Goal: Task Accomplishment & Management: Use online tool/utility

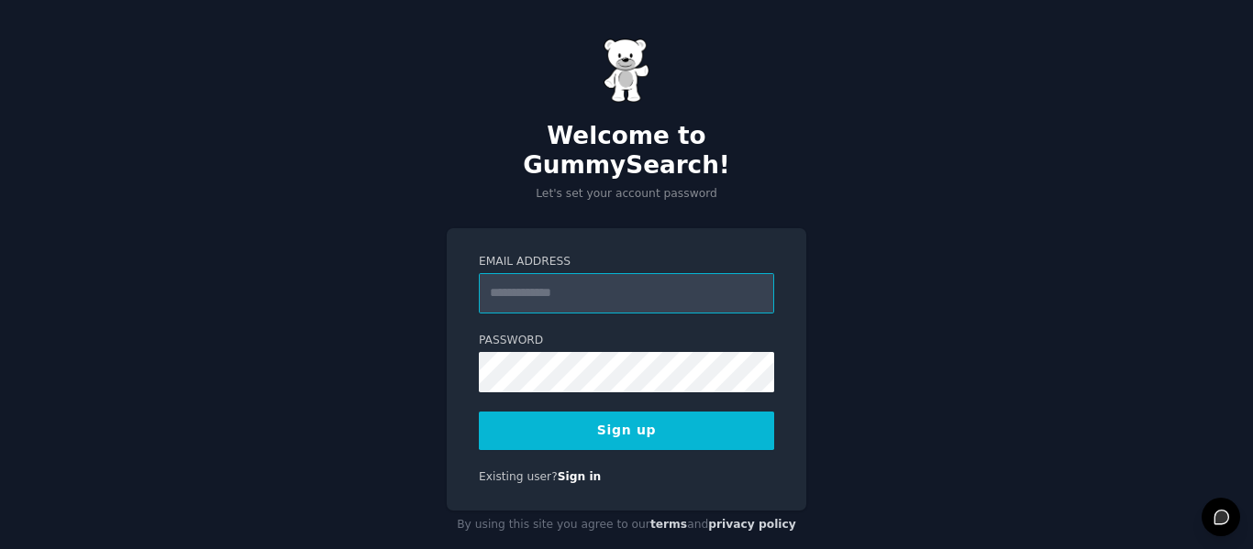
click at [658, 273] on input "Email Address" at bounding box center [626, 293] width 295 height 40
type input "**********"
click at [636, 412] on button "Sign up" at bounding box center [626, 431] width 295 height 39
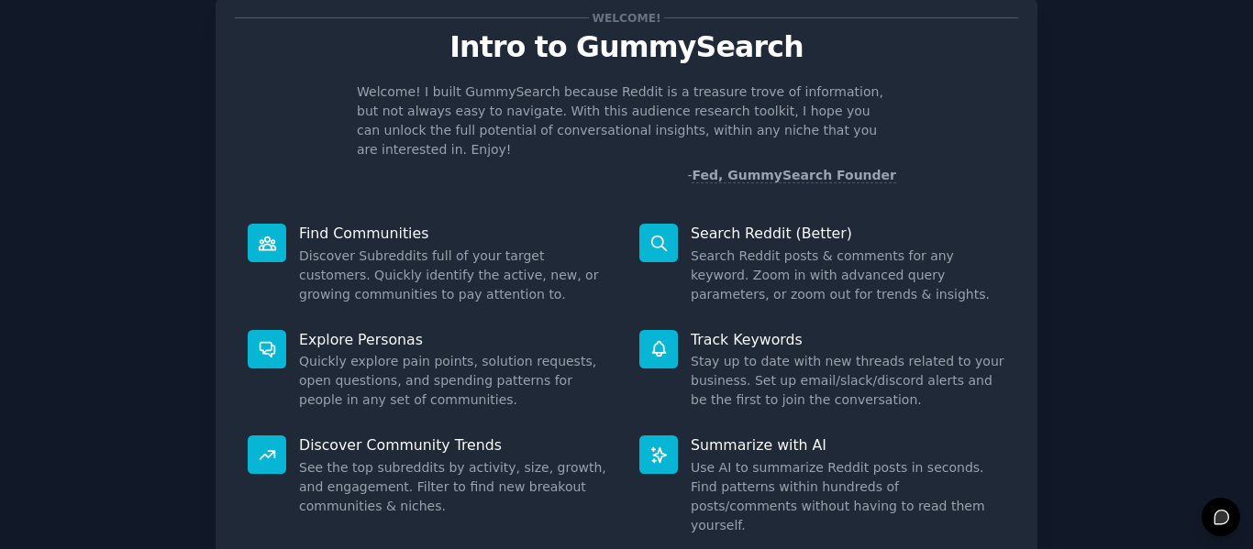
click at [528, 166] on p "- Fed, GummySearch Founder" at bounding box center [626, 175] width 539 height 19
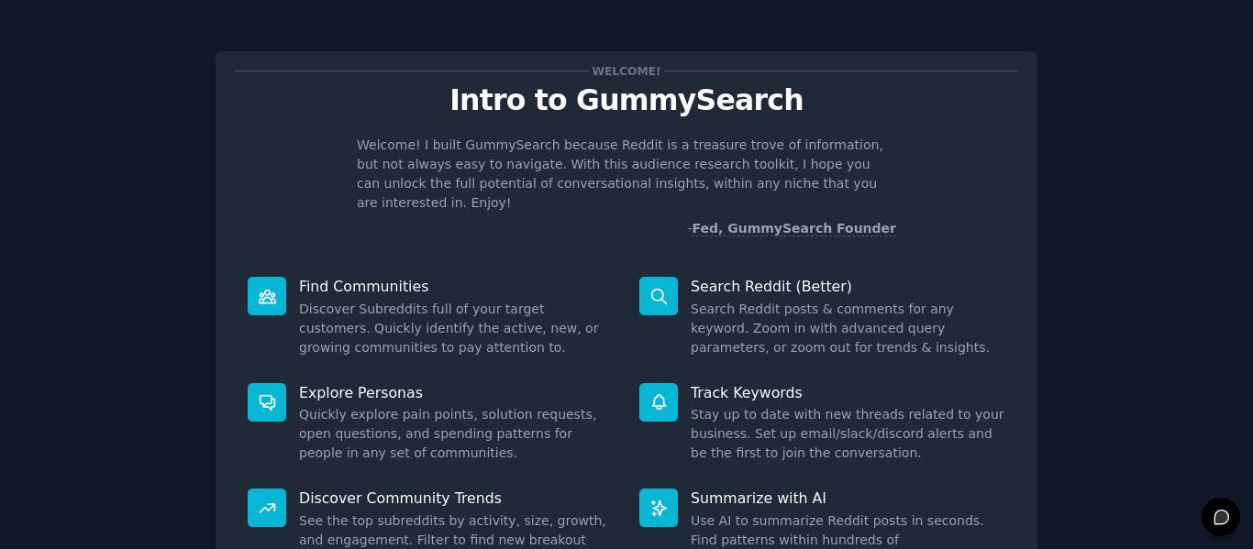
scroll to position [115, 0]
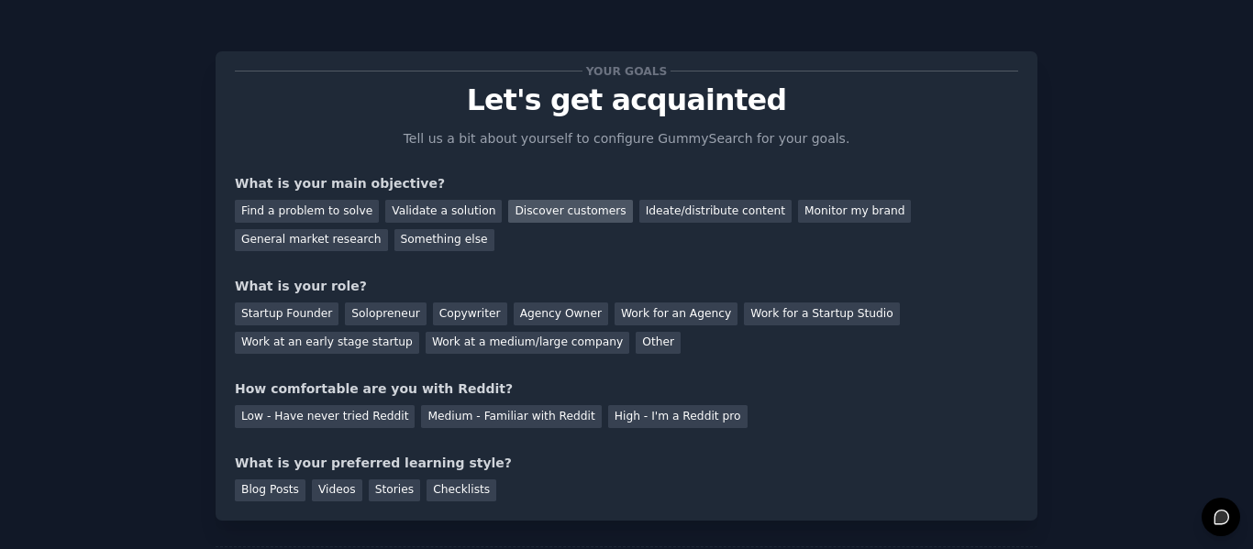
click at [543, 216] on div "Discover customers" at bounding box center [570, 211] width 124 height 23
click at [388, 229] on div "General market research" at bounding box center [311, 240] width 153 height 23
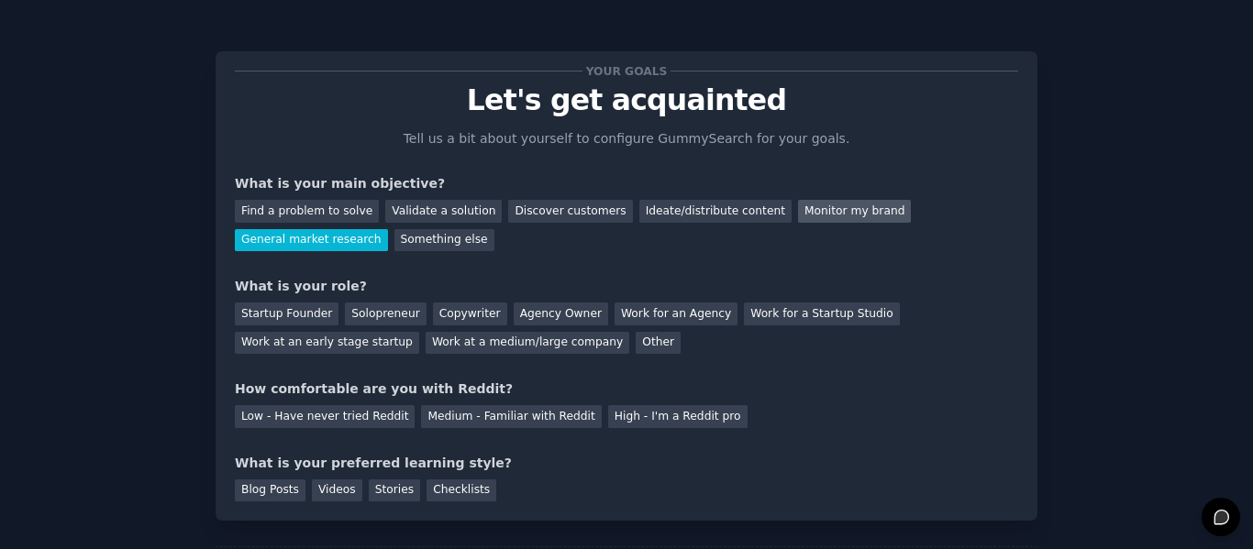
click at [799, 210] on div "Monitor my brand" at bounding box center [854, 211] width 113 height 23
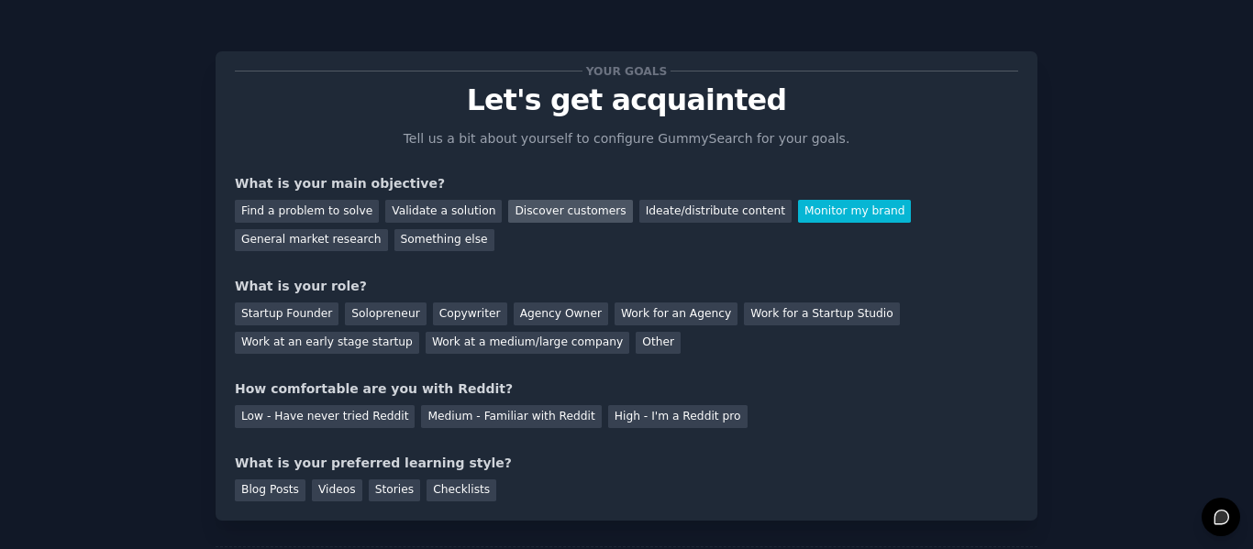
click at [547, 212] on div "Discover customers" at bounding box center [570, 211] width 124 height 23
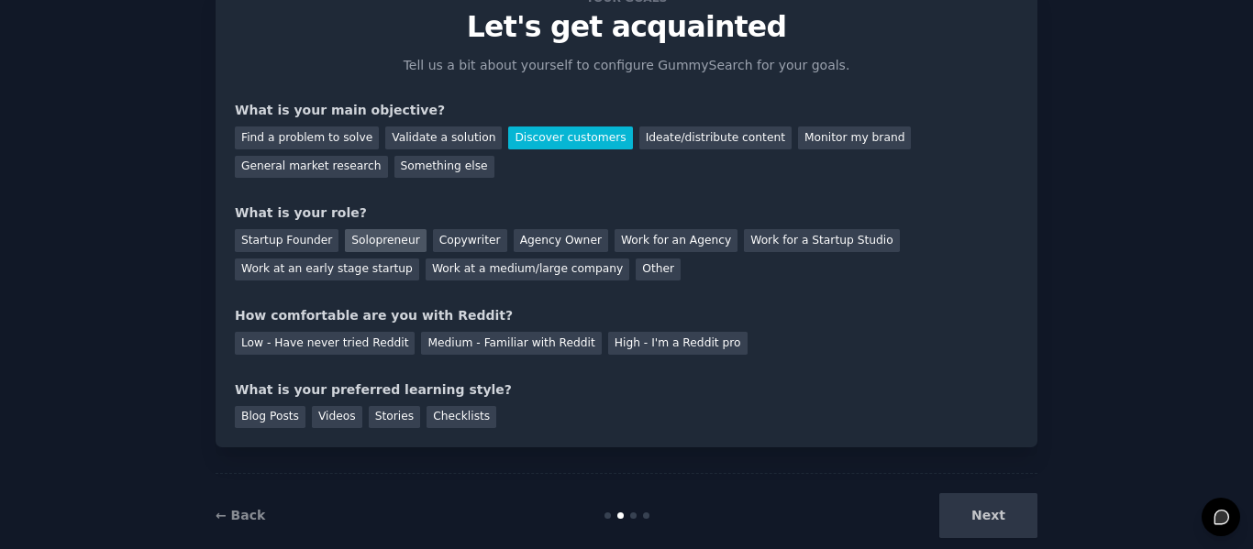
scroll to position [74, 0]
click at [293, 242] on div "Startup Founder" at bounding box center [287, 239] width 104 height 23
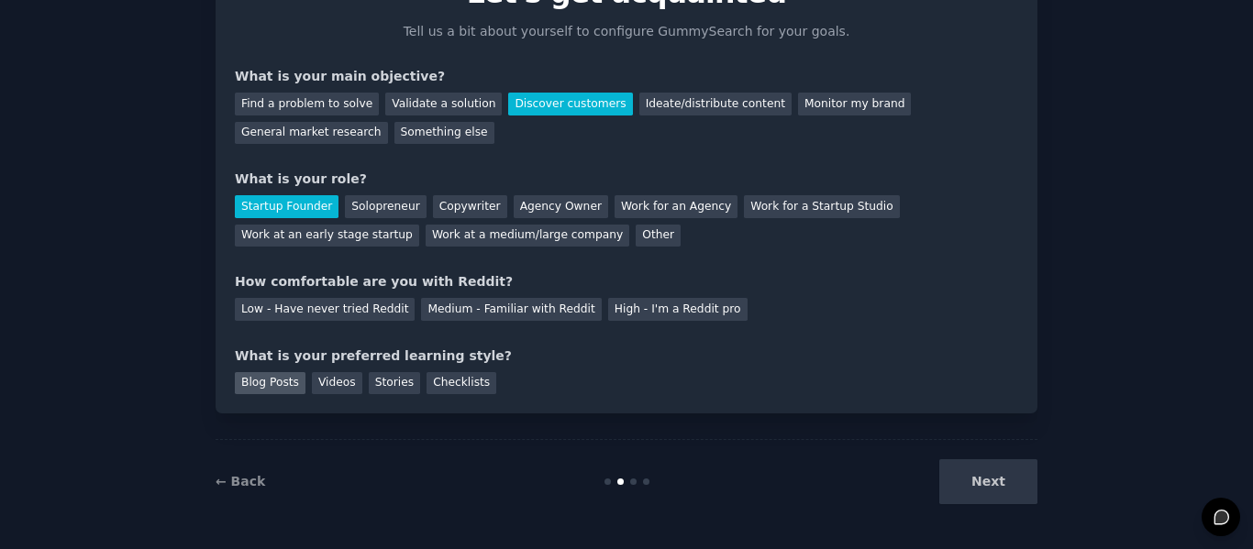
click at [283, 393] on div "Blog Posts" at bounding box center [270, 383] width 71 height 23
click at [454, 378] on div "Checklists" at bounding box center [462, 383] width 70 height 23
click at [313, 313] on div "Low - Have never tried Reddit" at bounding box center [325, 309] width 180 height 23
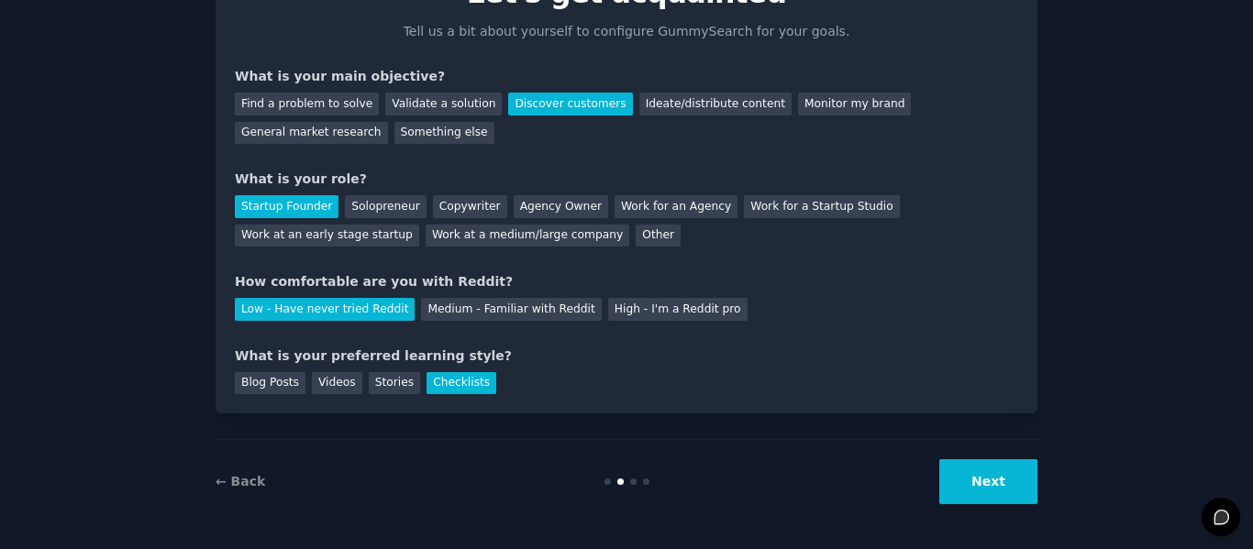
click at [998, 494] on button "Next" at bounding box center [988, 482] width 98 height 45
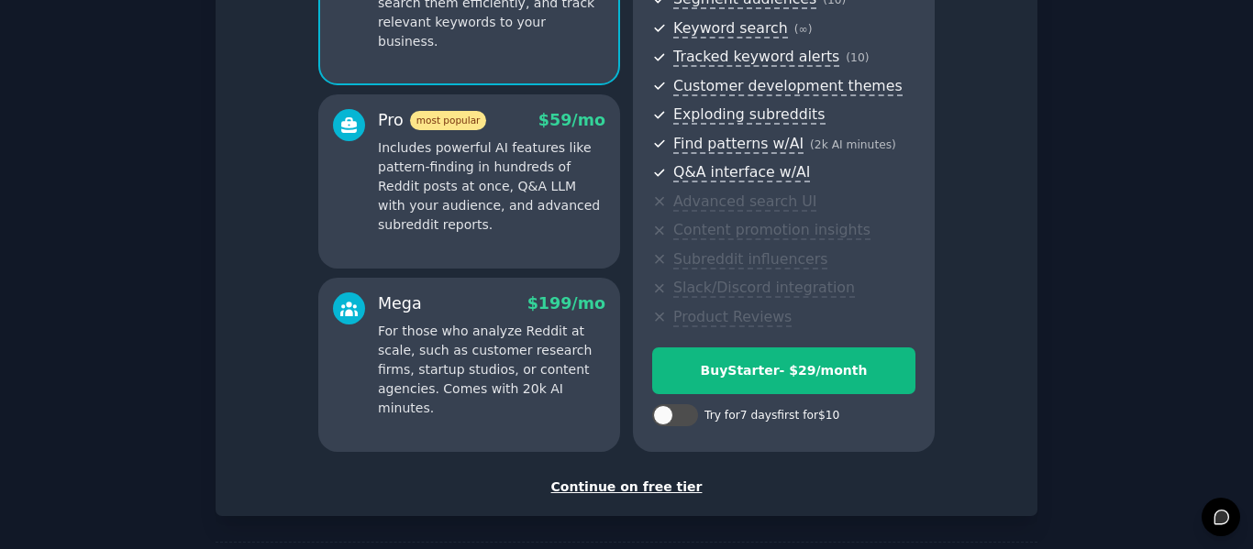
scroll to position [252, 0]
click at [650, 490] on div "Continue on free tier" at bounding box center [626, 488] width 783 height 19
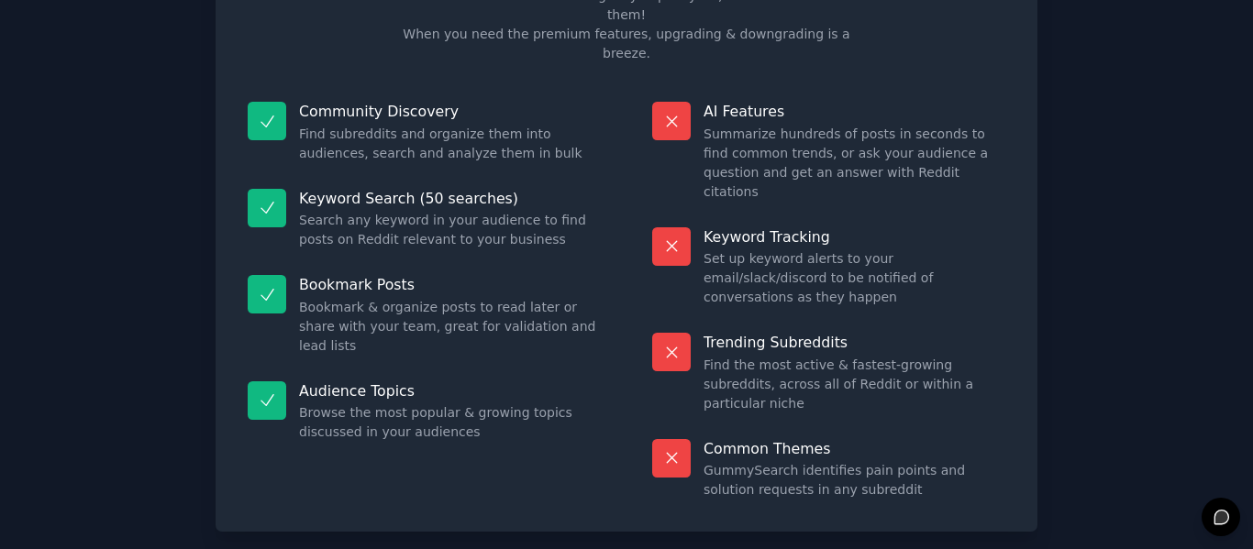
scroll to position [165, 0]
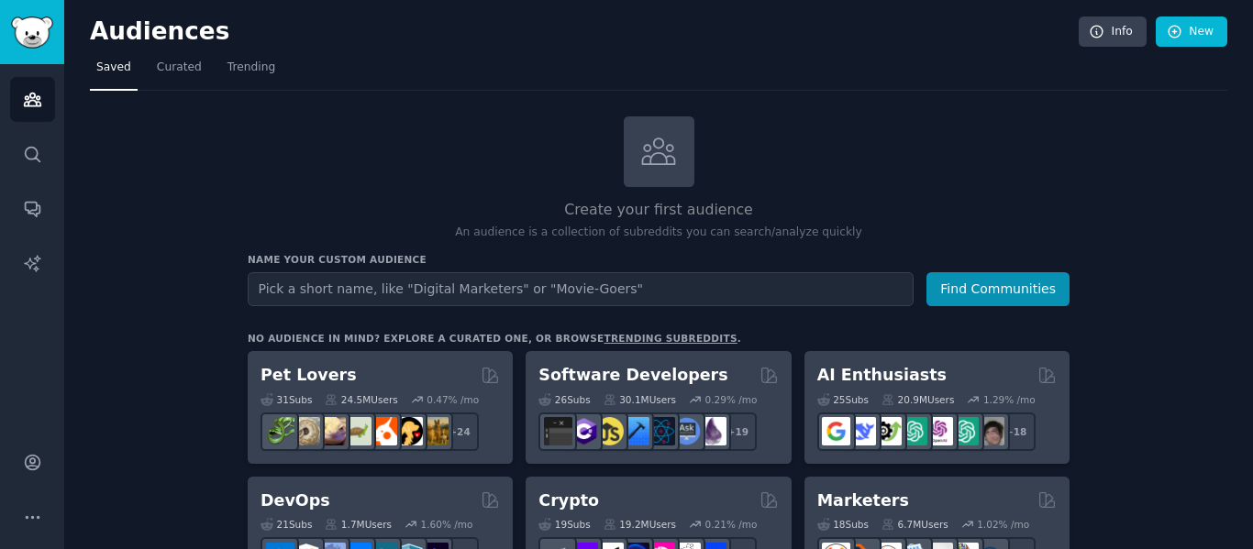
click at [626, 275] on input "text" at bounding box center [581, 289] width 666 height 34
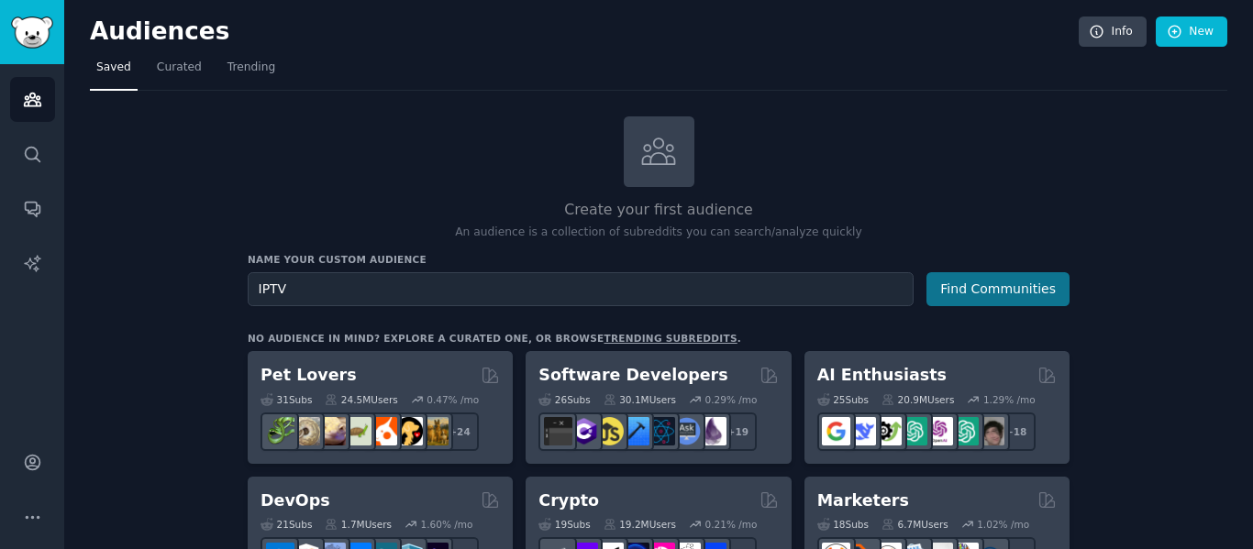
type input "IPTV"
click at [1067, 291] on button "Find Communities" at bounding box center [997, 289] width 143 height 34
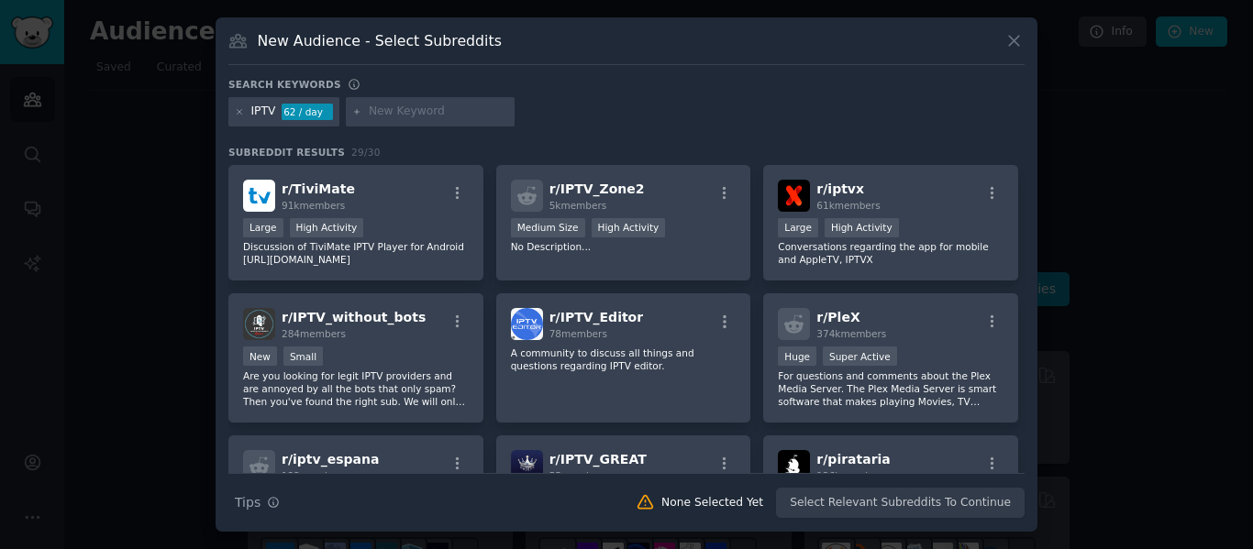
click at [636, 132] on div "IPTV 62 / day" at bounding box center [626, 115] width 796 height 36
click at [299, 114] on div "62 / day" at bounding box center [307, 112] width 51 height 17
click at [446, 120] on div at bounding box center [430, 111] width 169 height 29
click at [398, 113] on input "text" at bounding box center [438, 112] width 139 height 17
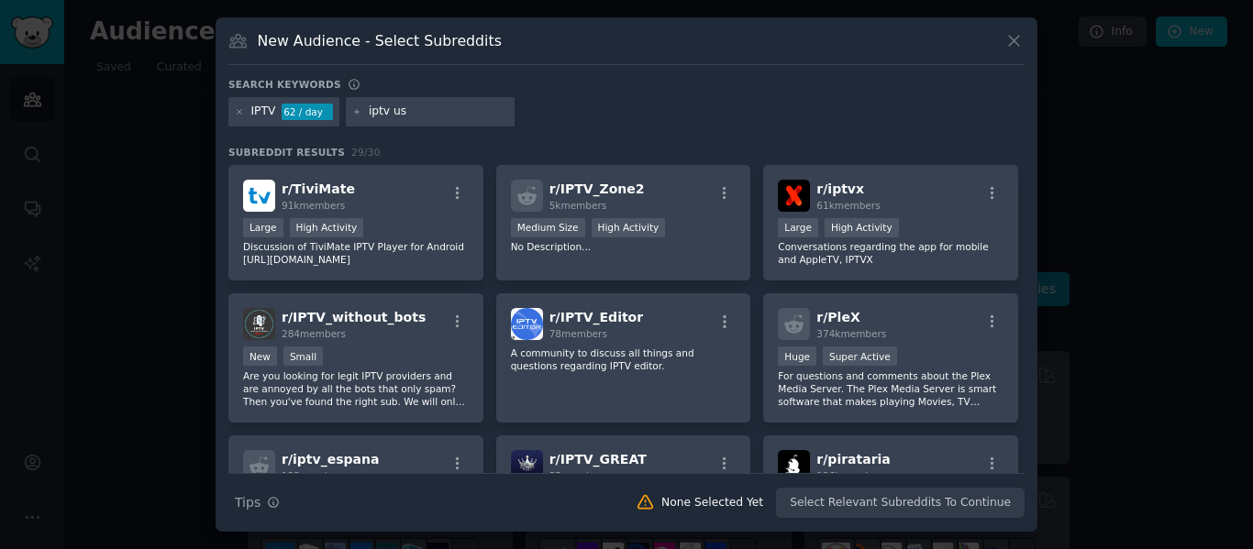
type input "iptv [GEOGRAPHIC_DATA]"
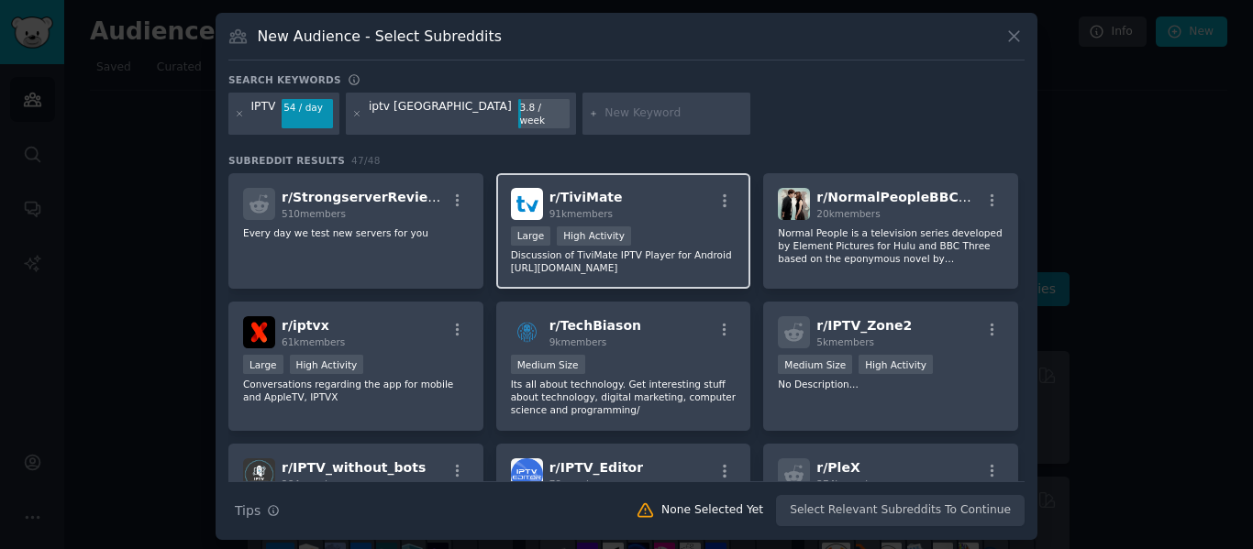
click at [632, 236] on div ">= 80th percentile for submissions / day Large High Activity" at bounding box center [624, 238] width 226 height 23
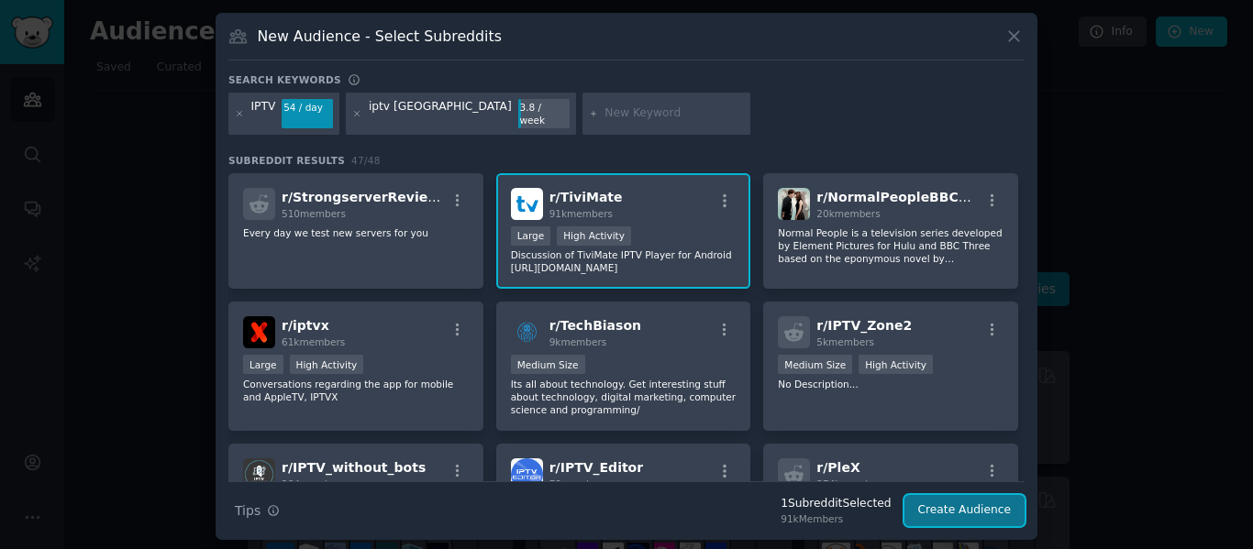
click at [942, 505] on button "Create Audience" at bounding box center [964, 510] width 121 height 31
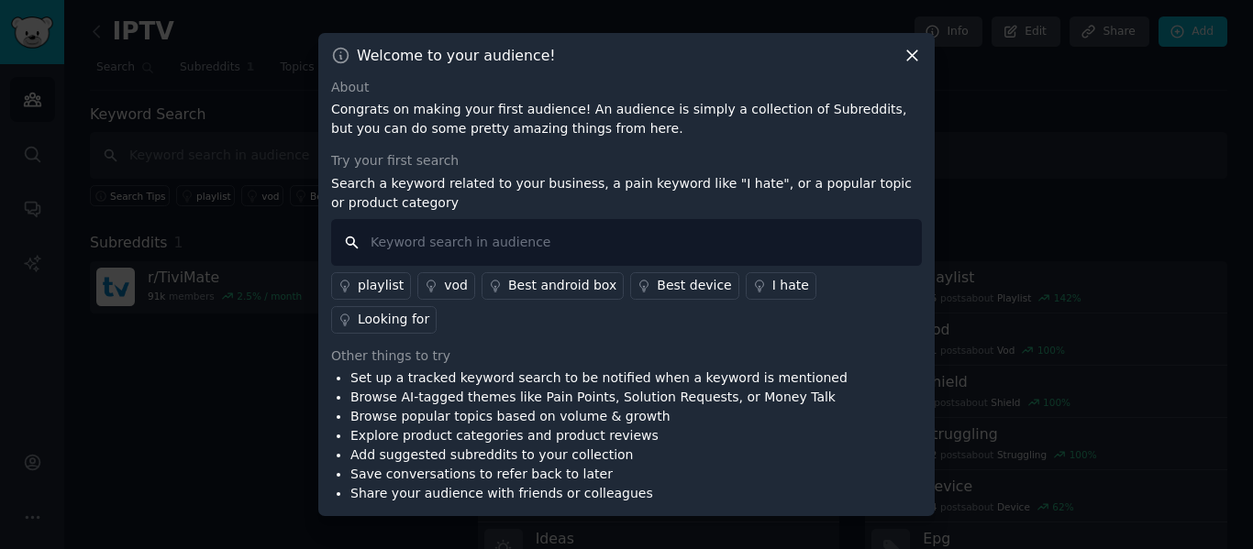
click at [437, 249] on input "text" at bounding box center [626, 242] width 591 height 47
type input "IPTV provider"
click at [673, 347] on div "Other things to try" at bounding box center [626, 356] width 591 height 19
click at [580, 245] on input "IPTV provider" at bounding box center [626, 242] width 591 height 47
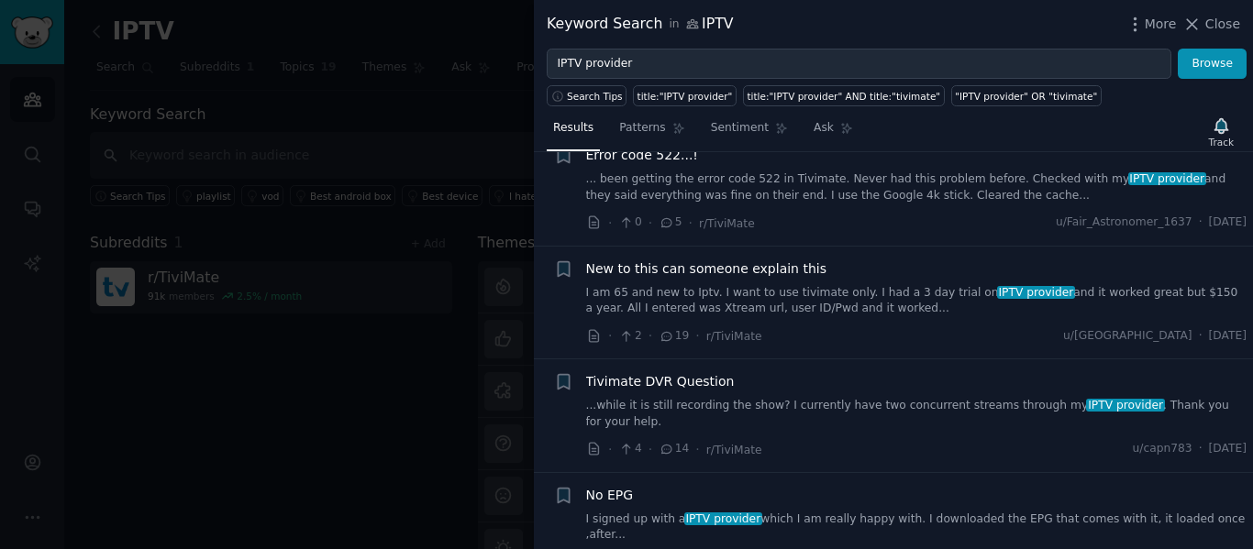
scroll to position [2075, 0]
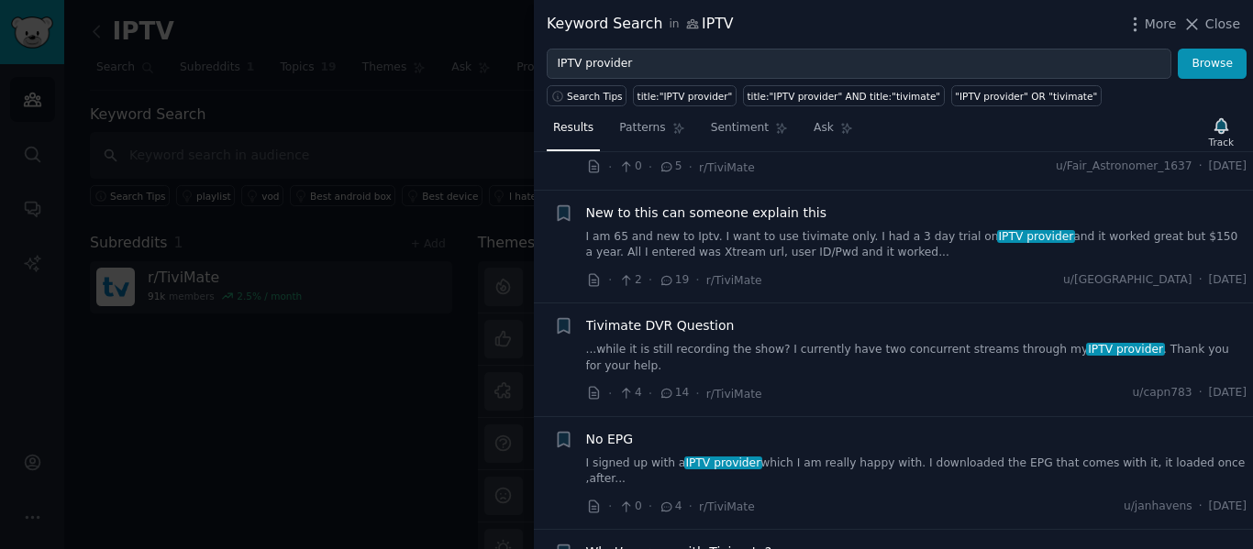
click at [499, 197] on div at bounding box center [626, 274] width 1253 height 549
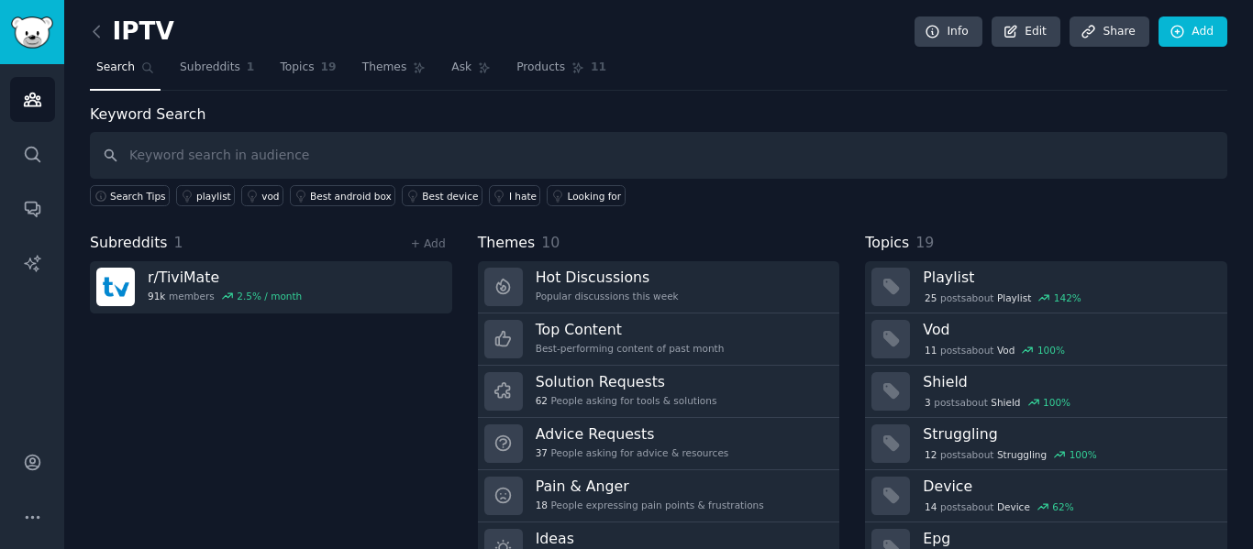
scroll to position [83, 0]
